Goal: Find specific page/section: Find specific page/section

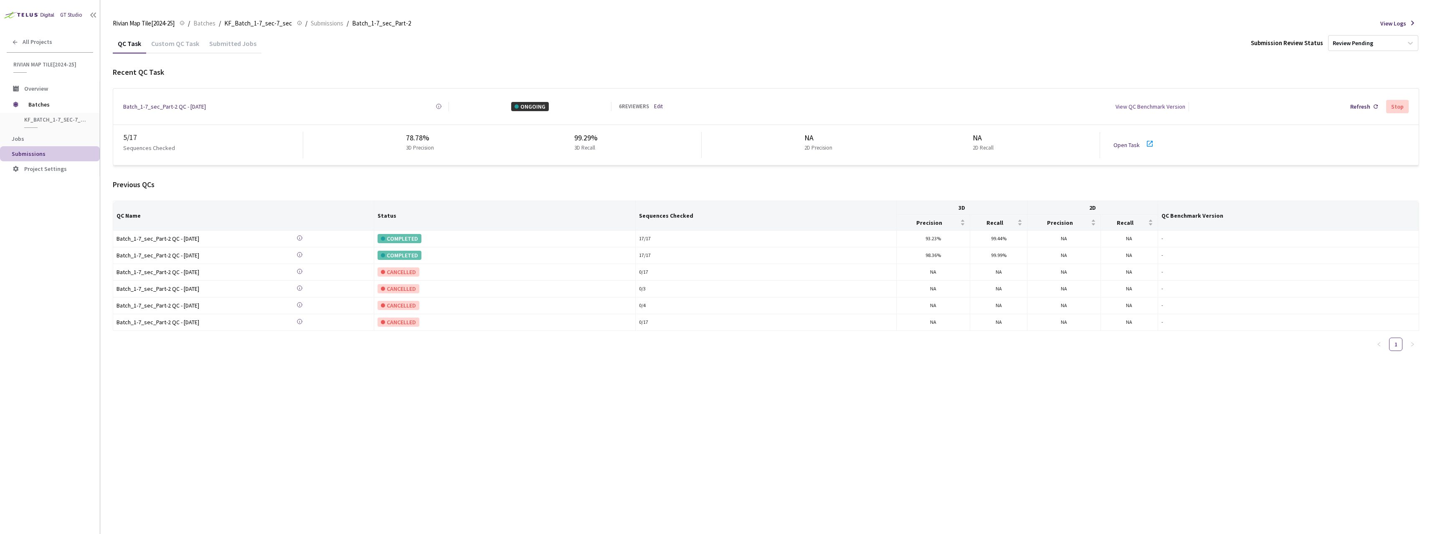
click at [190, 45] on div "Custom QC Task" at bounding box center [175, 46] width 58 height 14
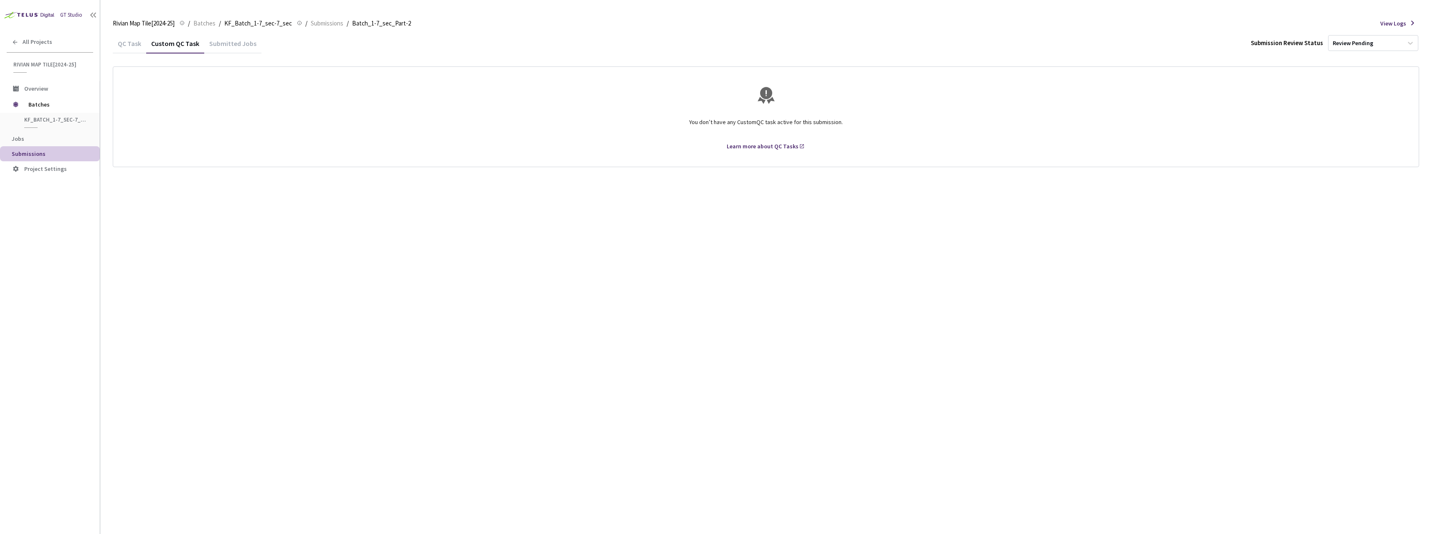
drag, startPoint x: 143, startPoint y: 47, endPoint x: 124, endPoint y: 48, distance: 18.5
click at [140, 47] on div "QC Task" at bounding box center [129, 46] width 33 height 14
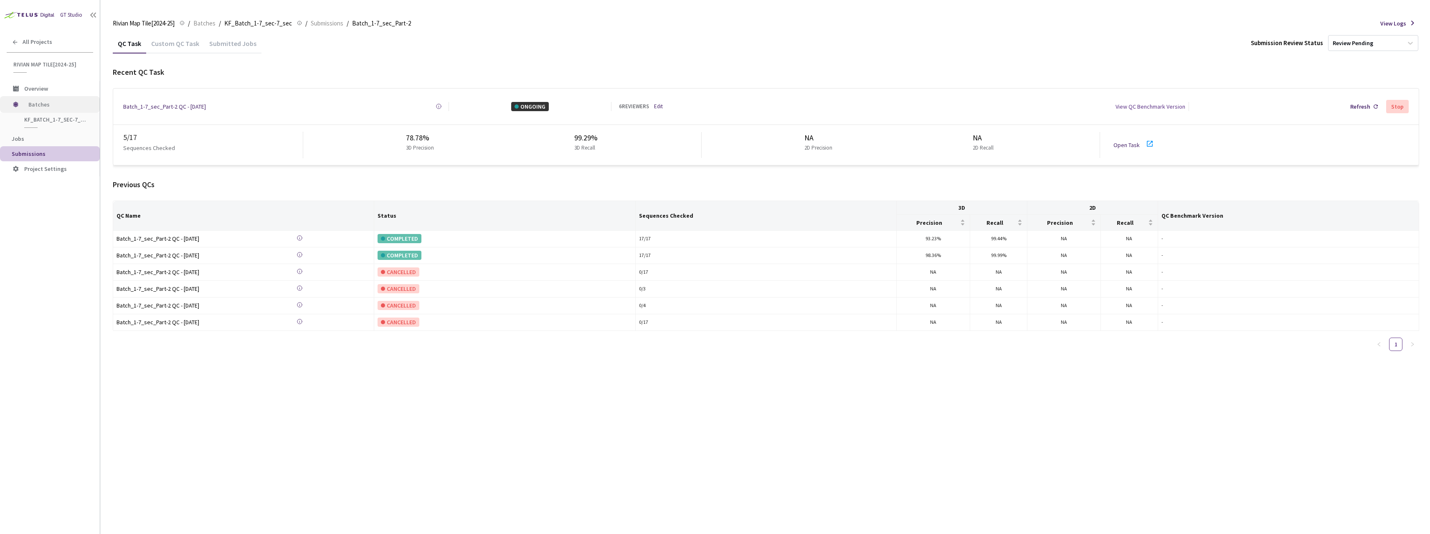
click at [48, 110] on span "Batches" at bounding box center [56, 104] width 57 height 17
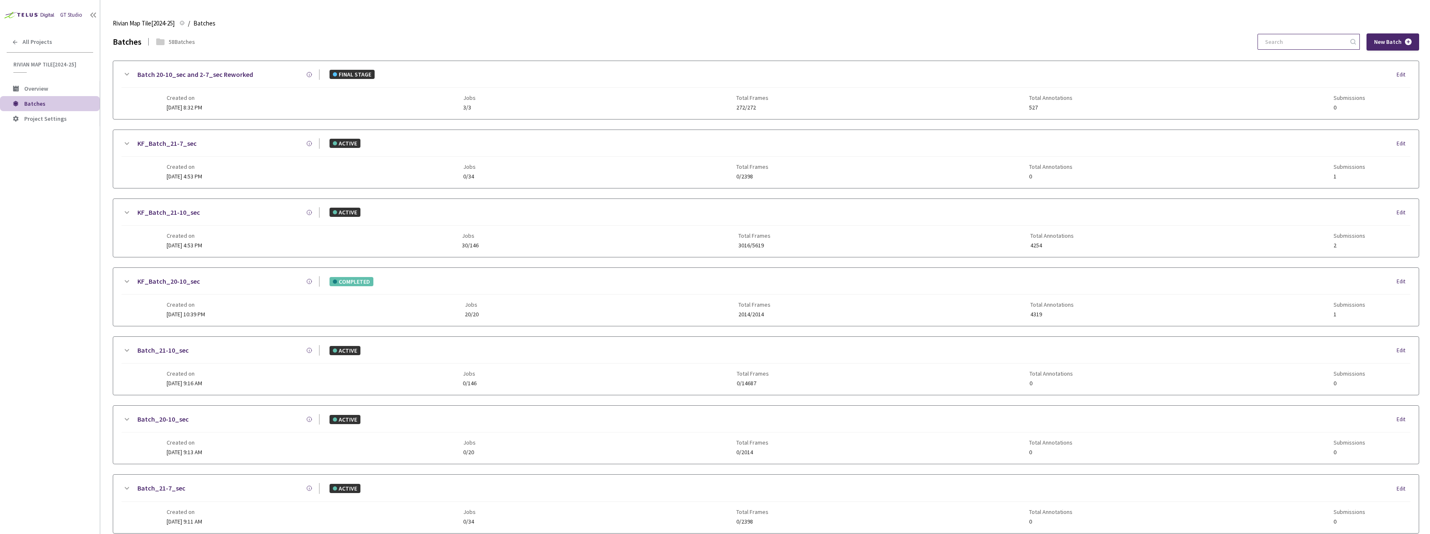
click at [1300, 41] on input at bounding box center [1304, 41] width 89 height 15
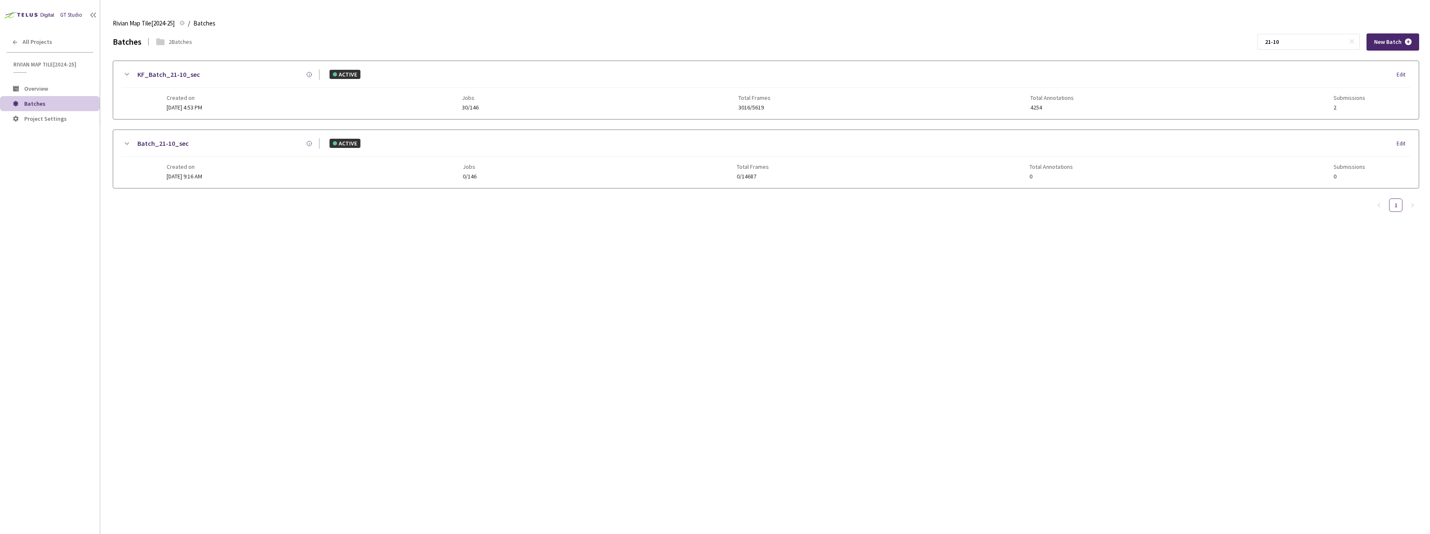
type input "21-10"
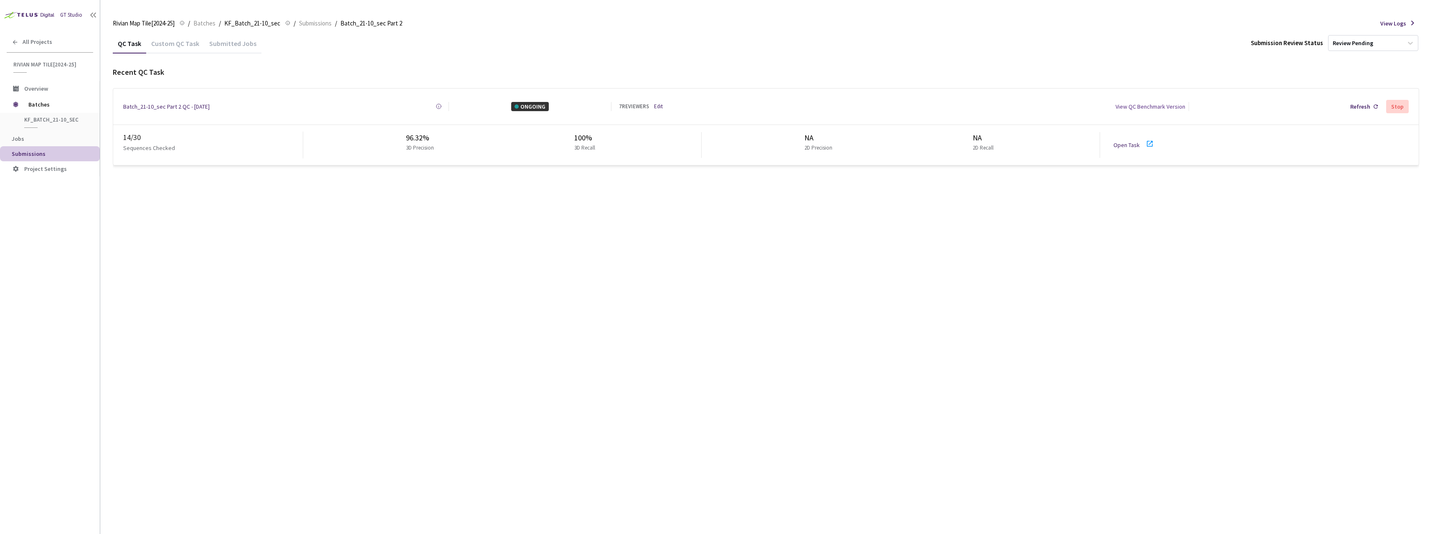
click at [1147, 142] on icon at bounding box center [1150, 144] width 6 height 6
